Goal: Find contact information: Find contact information

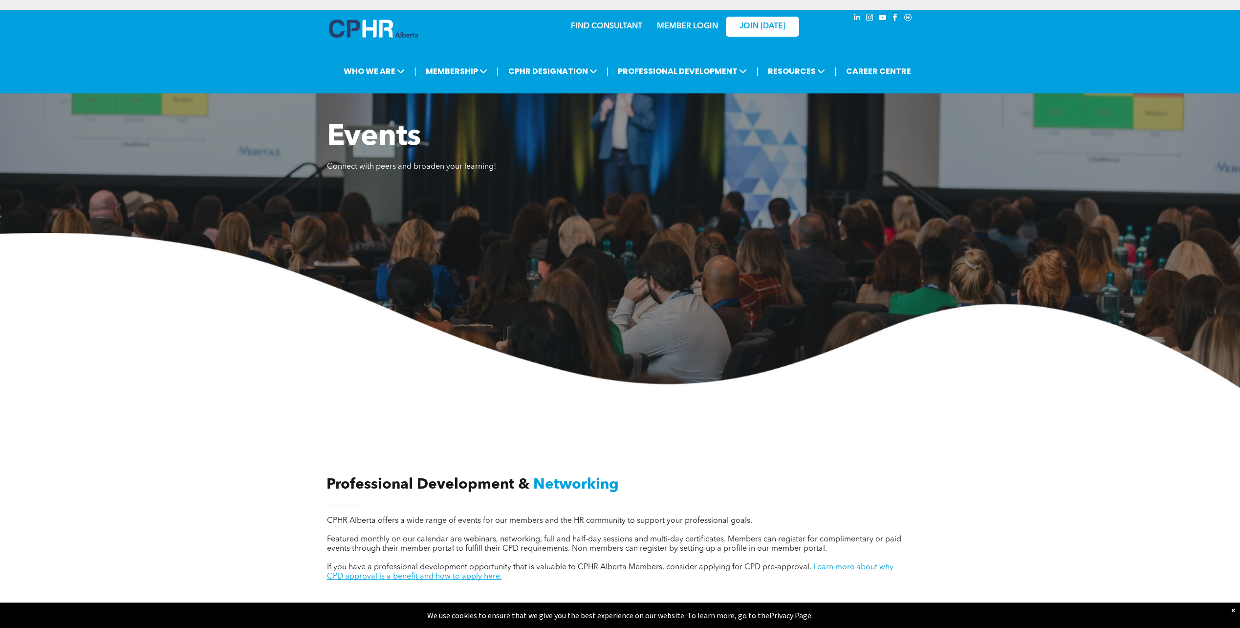
click at [694, 26] on link "MEMBER LOGIN" at bounding box center [687, 26] width 61 height 8
click at [673, 27] on link "MEMBER LOGIN" at bounding box center [687, 26] width 61 height 8
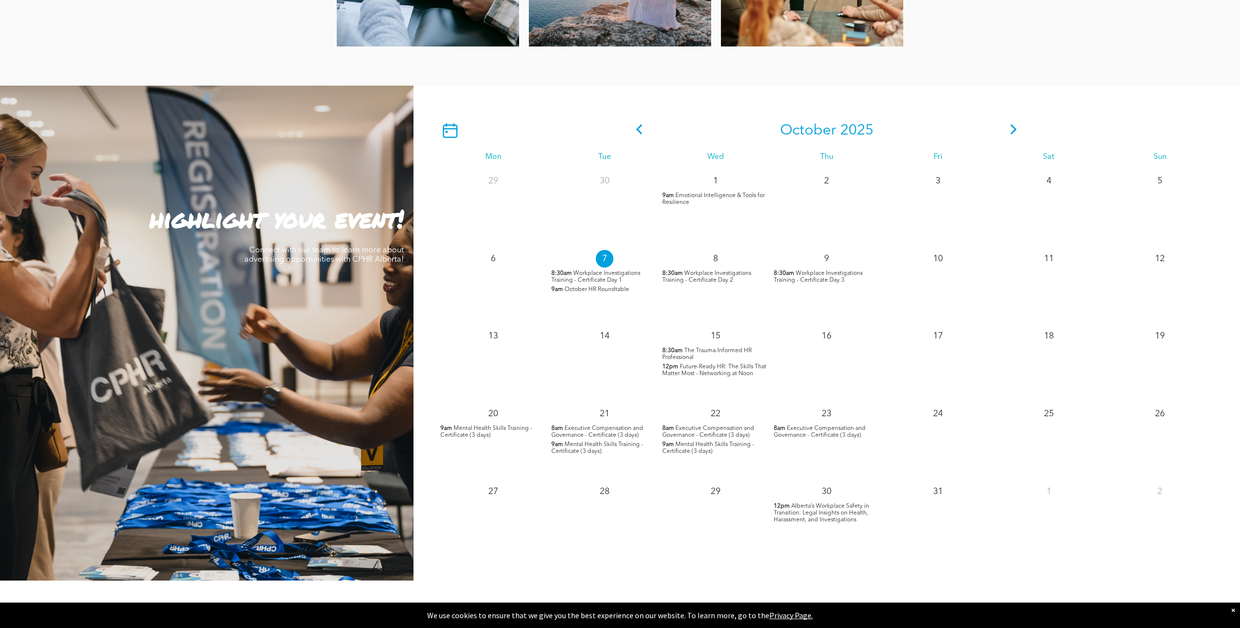
scroll to position [880, 0]
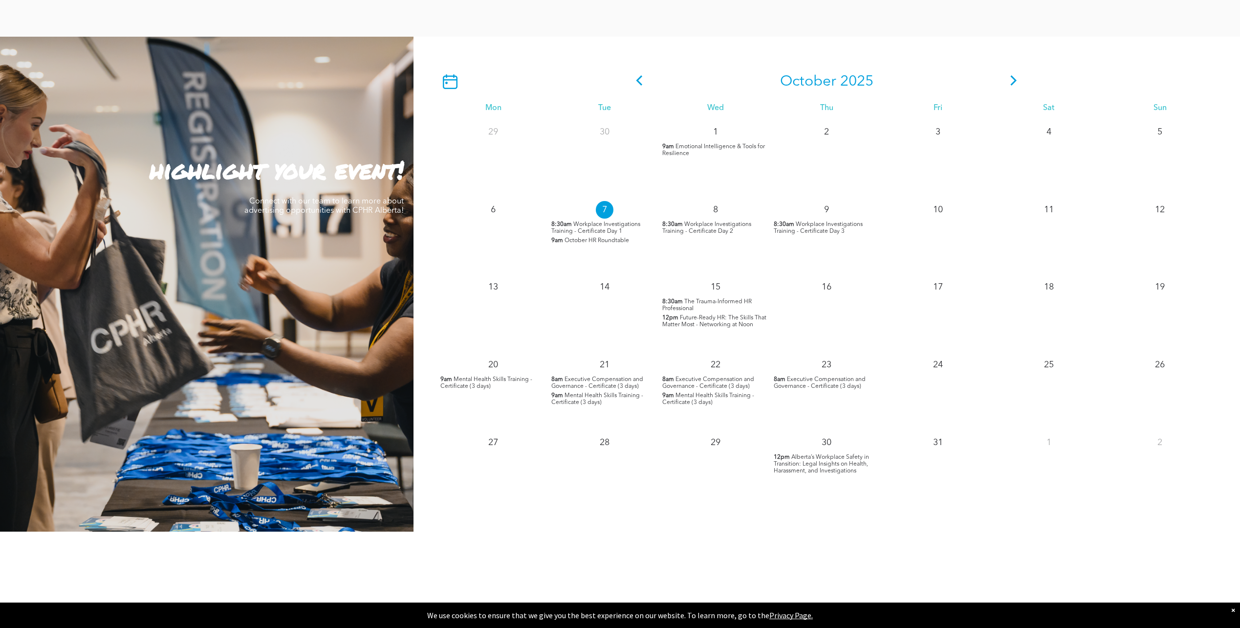
click at [1012, 84] on icon at bounding box center [1014, 80] width 15 height 10
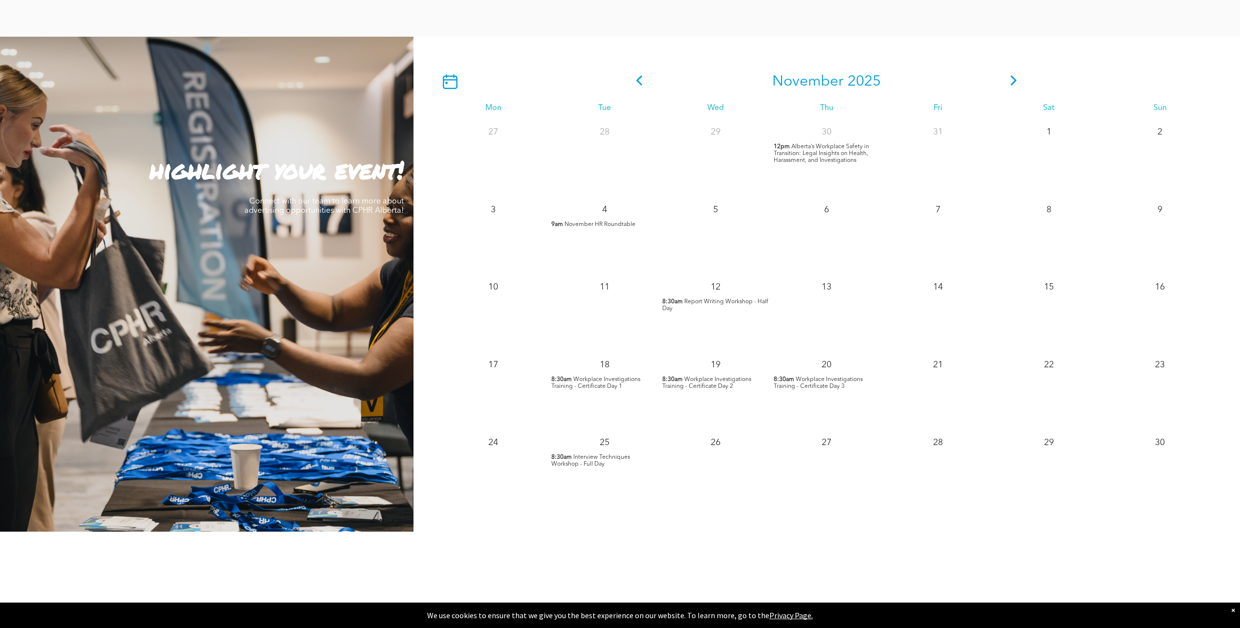
click at [1008, 84] on icon at bounding box center [1014, 80] width 15 height 10
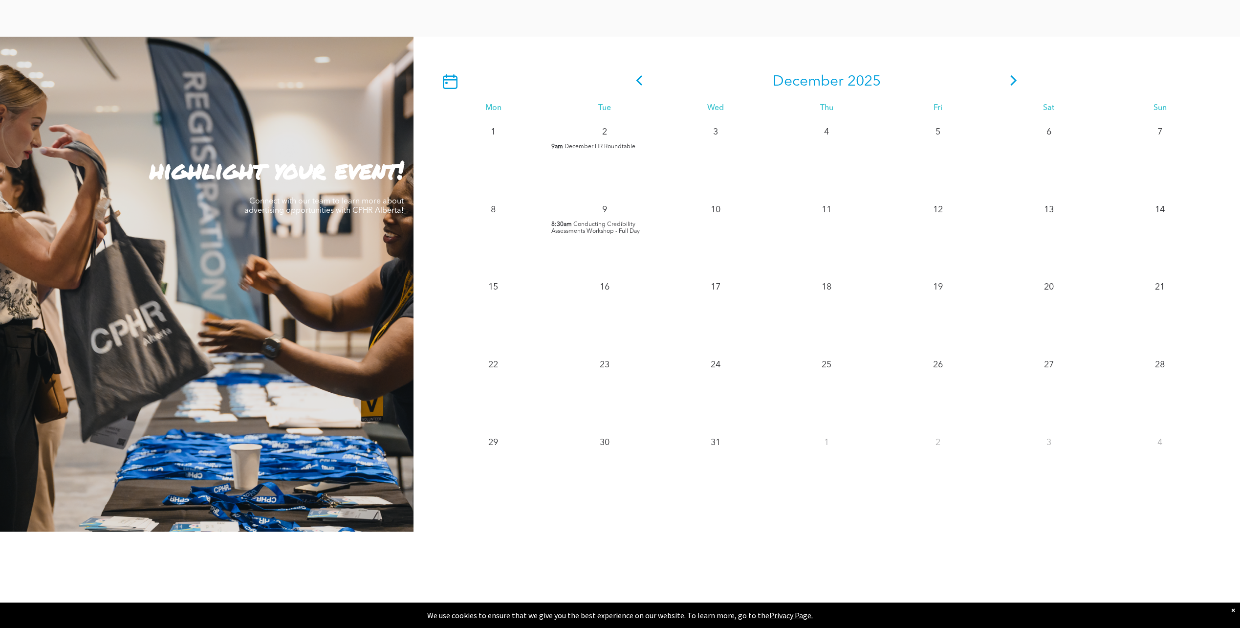
click at [642, 83] on icon at bounding box center [639, 80] width 15 height 10
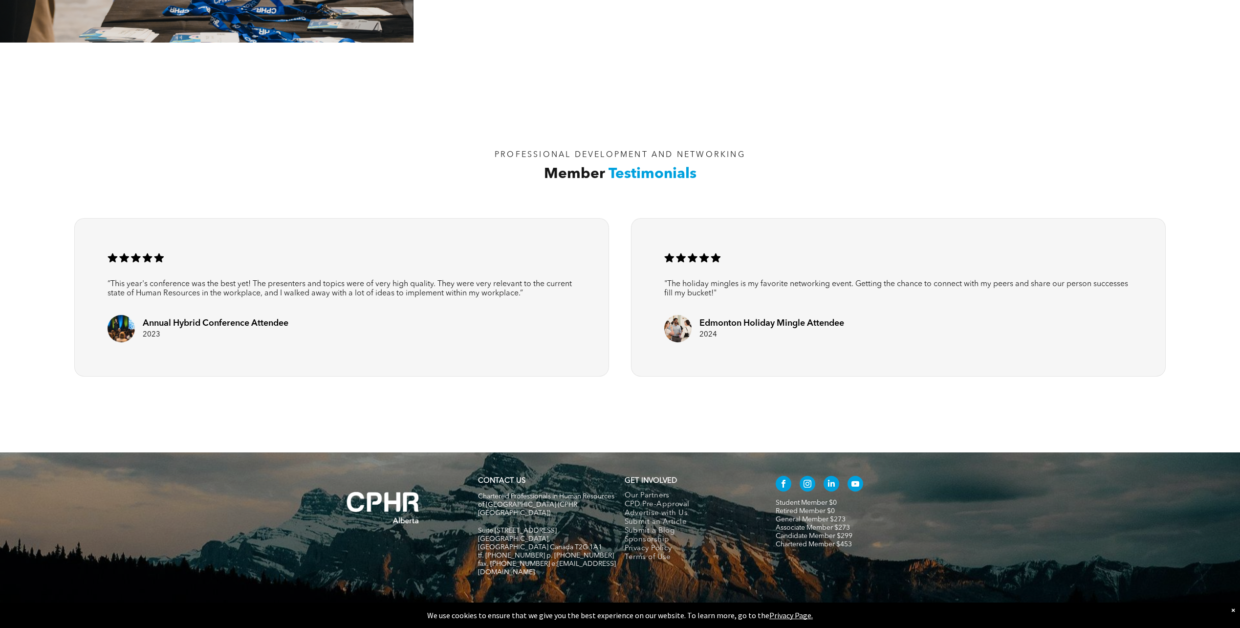
scroll to position [1382, 0]
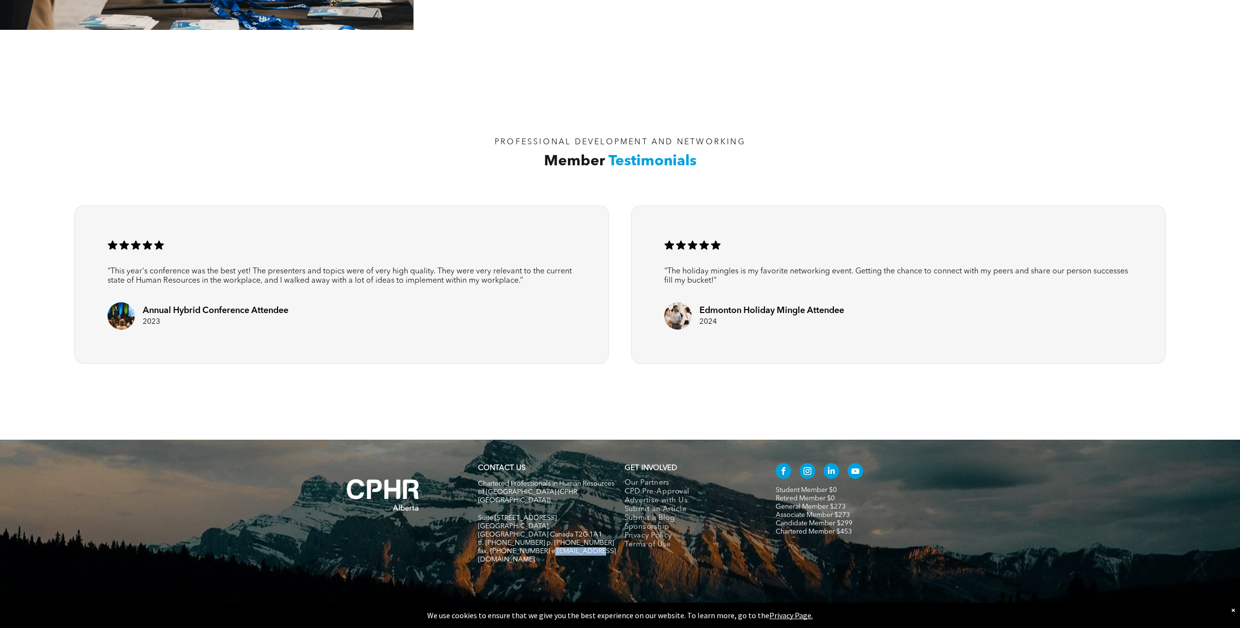
drag, startPoint x: 591, startPoint y: 533, endPoint x: 543, endPoint y: 535, distance: 47.9
click at [543, 547] on h5 "fax. [PHONE_NUMBER] e:[EMAIL_ADDRESS][DOMAIN_NAME]" at bounding box center [547, 555] width 138 height 17
copy span "nfo@cphrab.ca"
